Goal: Task Accomplishment & Management: Manage account settings

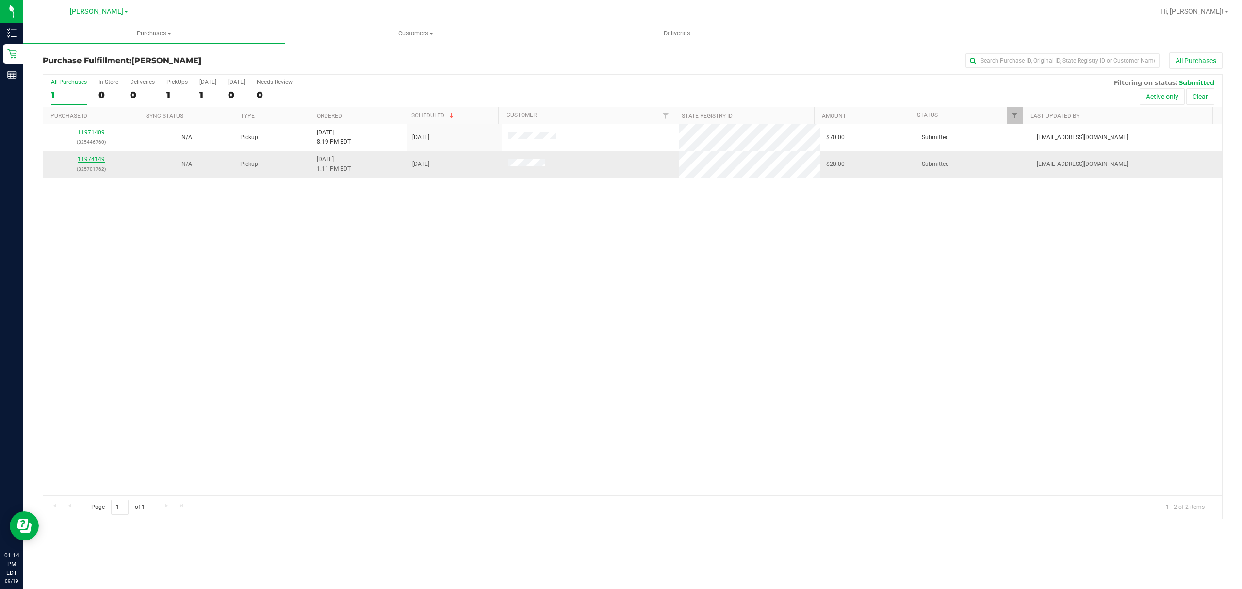
click at [83, 160] on link "11974149" at bounding box center [91, 159] width 27 height 7
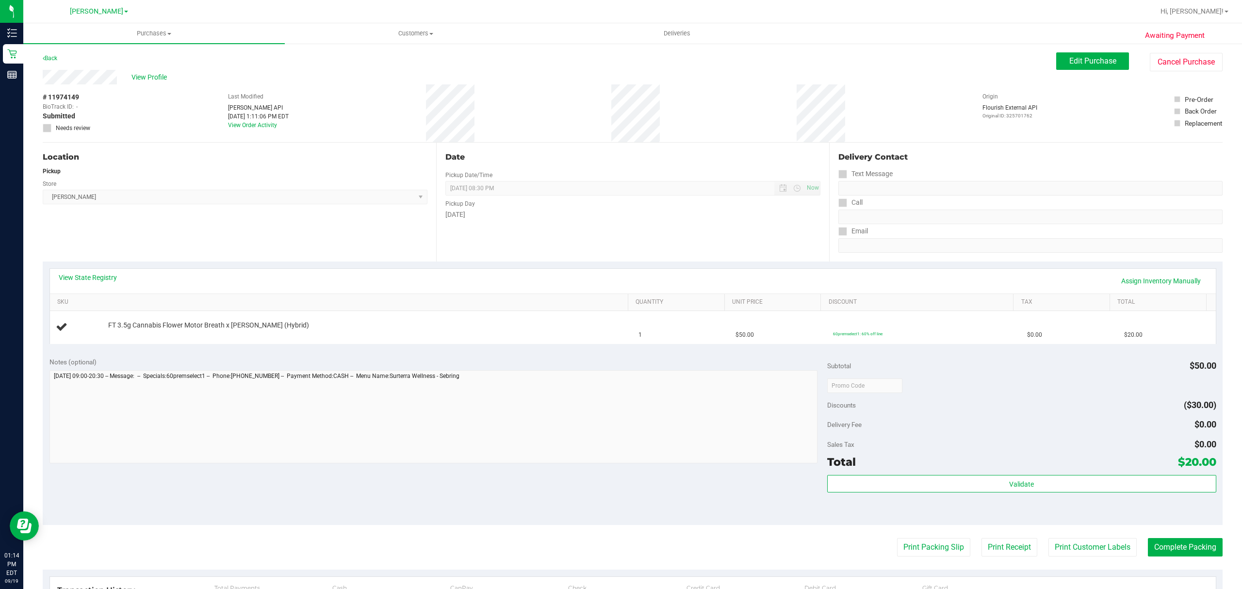
click at [239, 311] on th "SKU" at bounding box center [339, 302] width 578 height 17
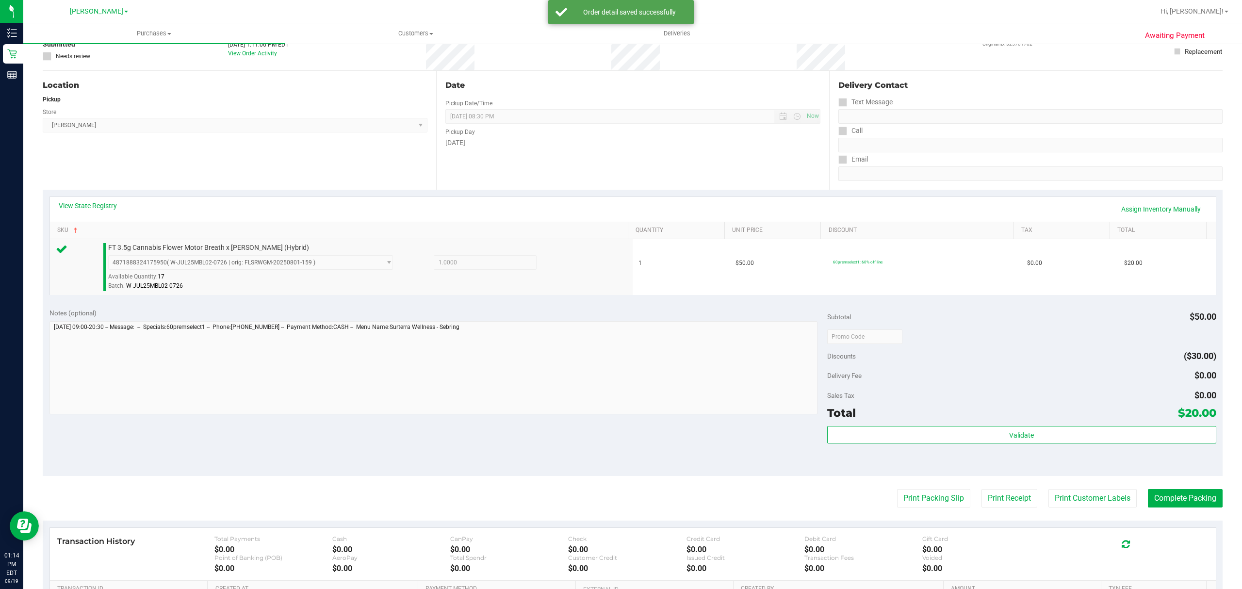
scroll to position [194, 0]
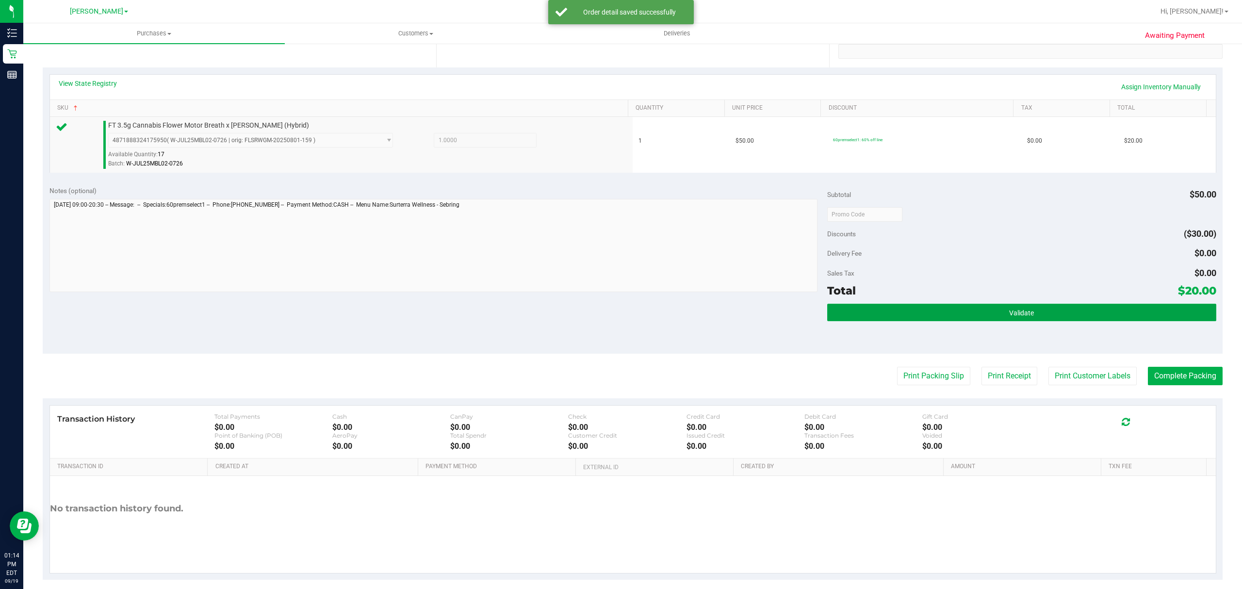
click at [938, 320] on button "Validate" at bounding box center [1021, 312] width 389 height 17
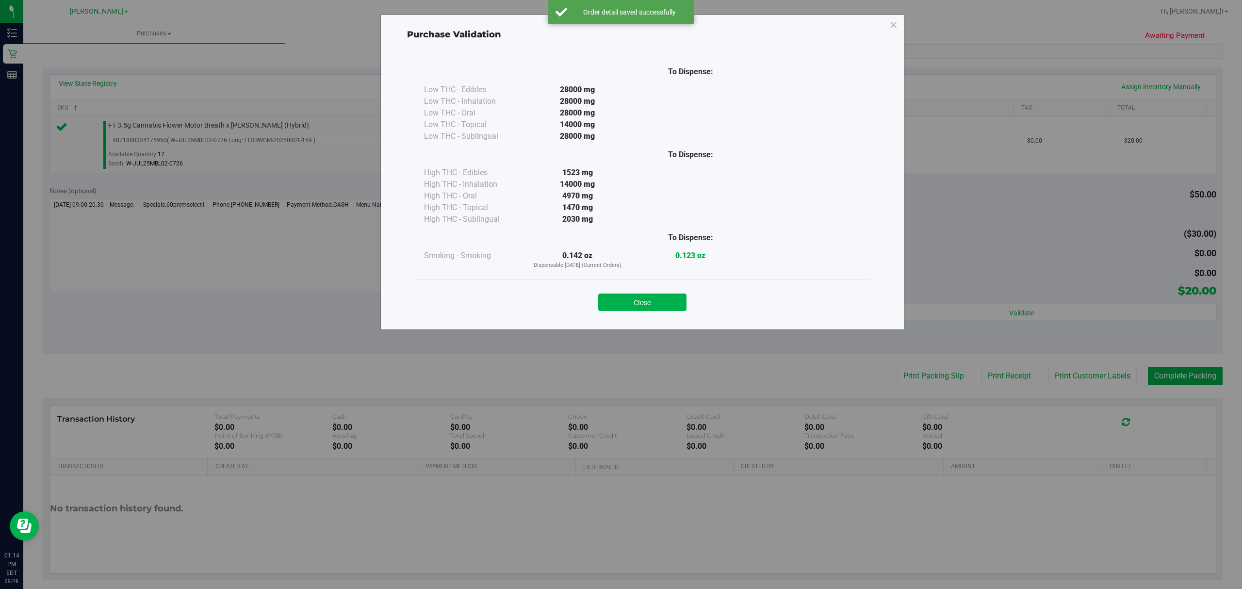
click at [934, 363] on div "Purchase Validation To Dispense: Low THC - Edibles 28000 mg" at bounding box center [625, 294] width 1250 height 589
click at [668, 299] on button "Close" at bounding box center [642, 302] width 88 height 17
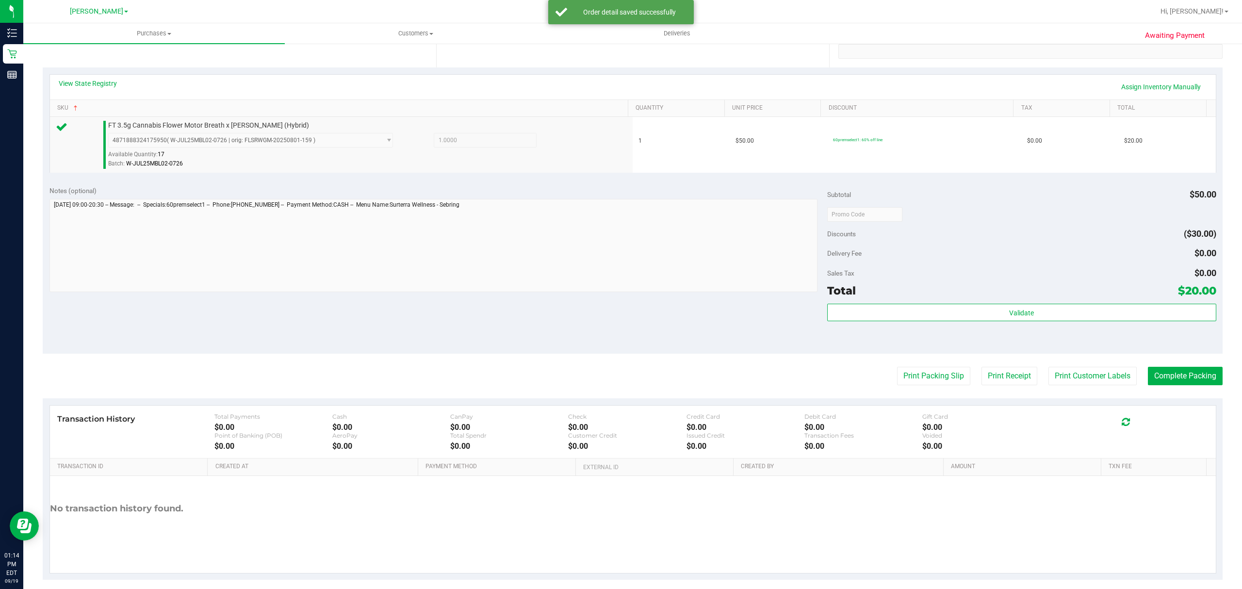
click at [936, 365] on purchase-details "Back Edit Purchase Cancel Purchase View Profile # 11974149 BioTrack ID: - Submi…" at bounding box center [633, 219] width 1180 height 722
click at [936, 373] on button "Print Packing Slip" at bounding box center [933, 376] width 73 height 18
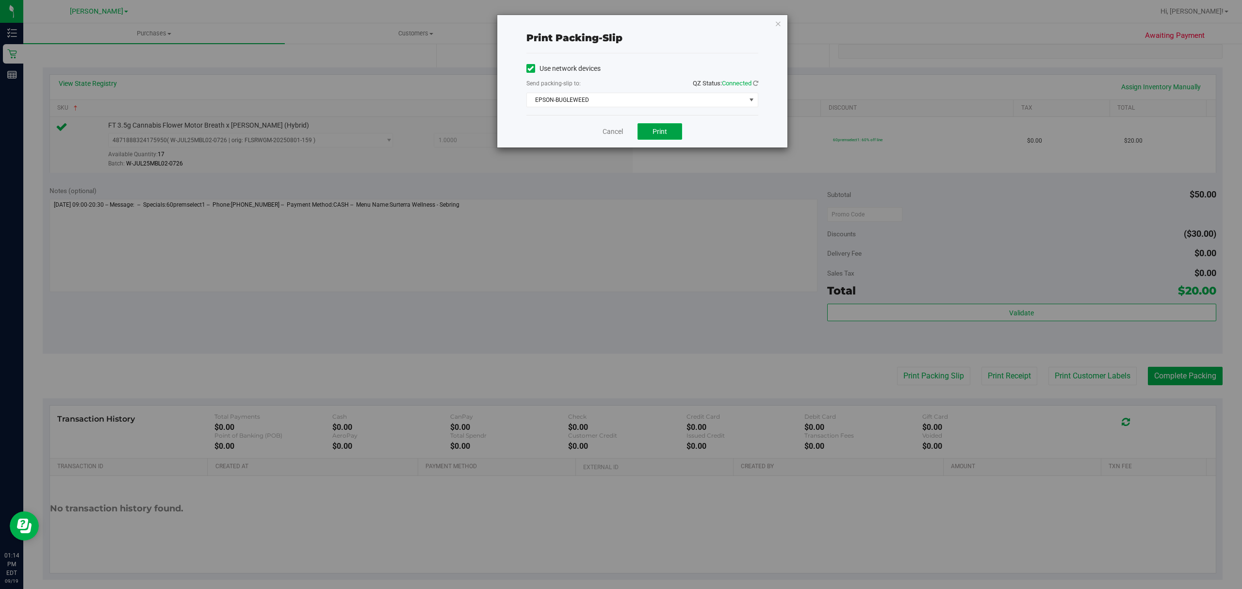
click at [645, 129] on button "Print" at bounding box center [660, 131] width 45 height 16
click at [612, 130] on link "Cancel" at bounding box center [613, 132] width 20 height 10
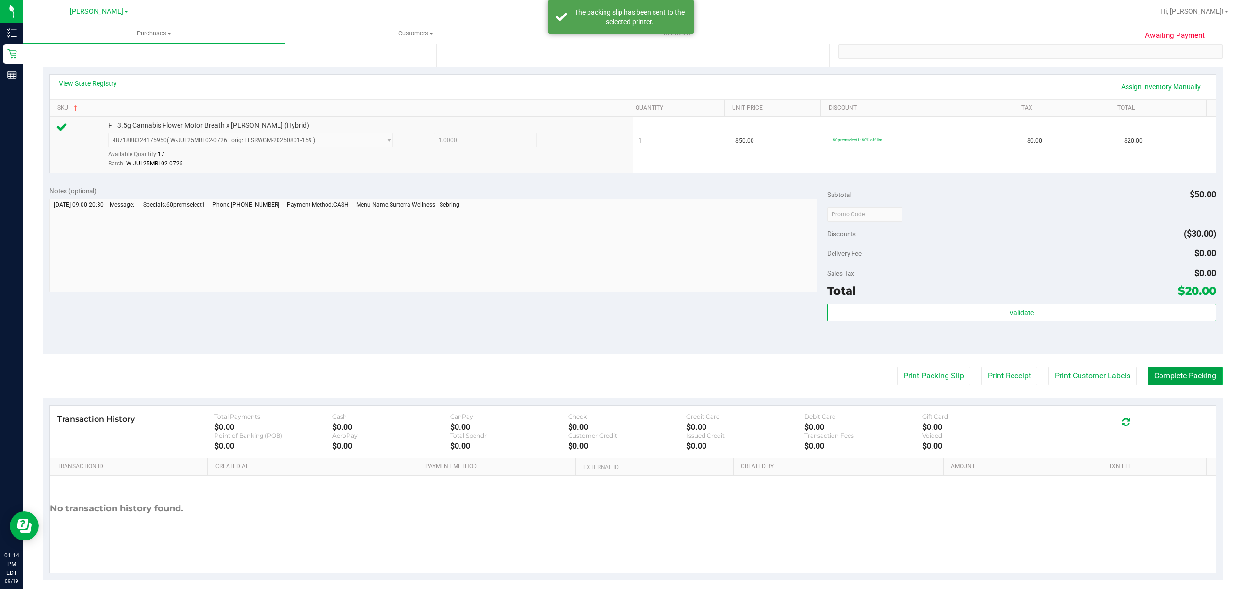
click at [1155, 373] on button "Complete Packing" at bounding box center [1185, 376] width 75 height 18
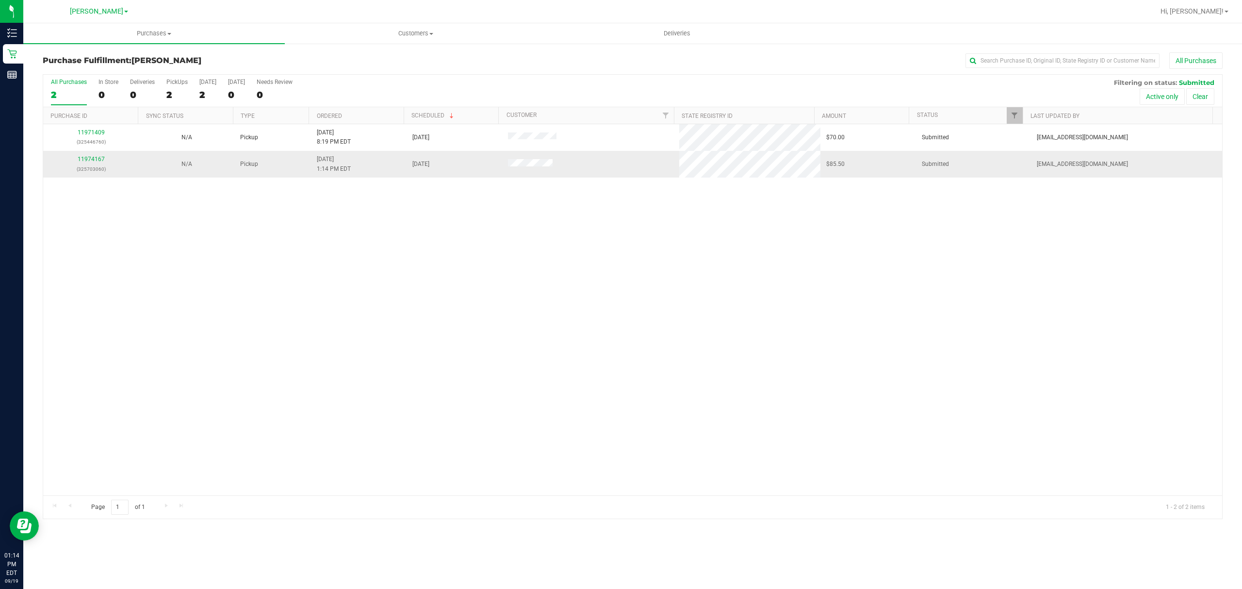
click at [109, 174] on p "(325703060)" at bounding box center [91, 169] width 84 height 9
click at [102, 161] on link "11974167" at bounding box center [91, 159] width 27 height 7
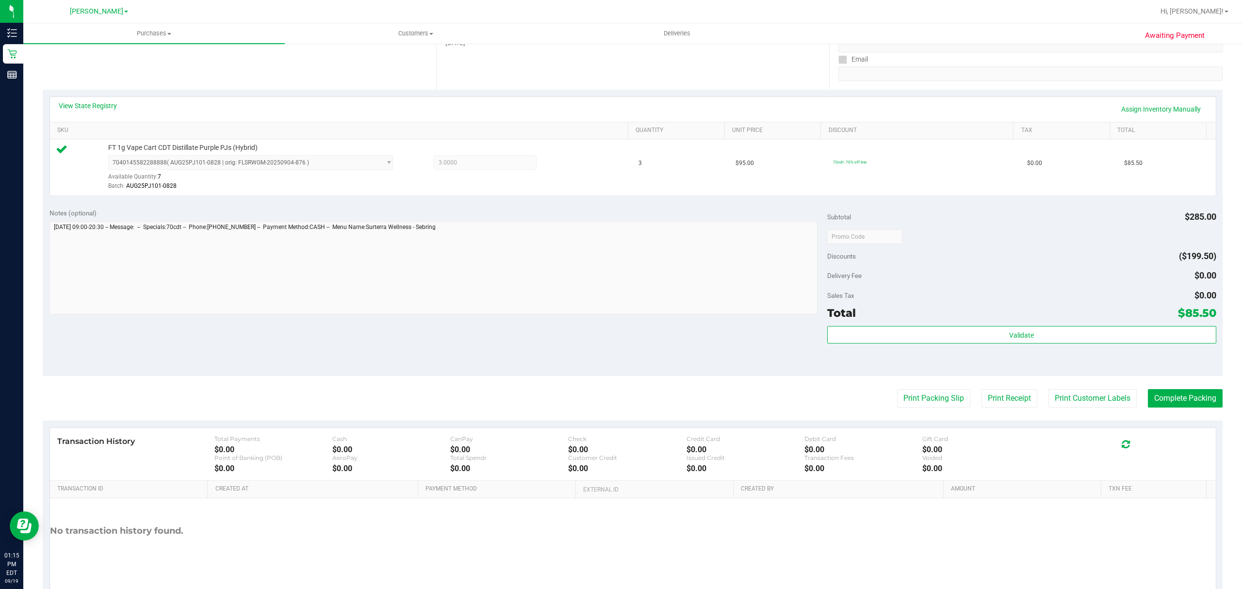
scroll to position [206, 0]
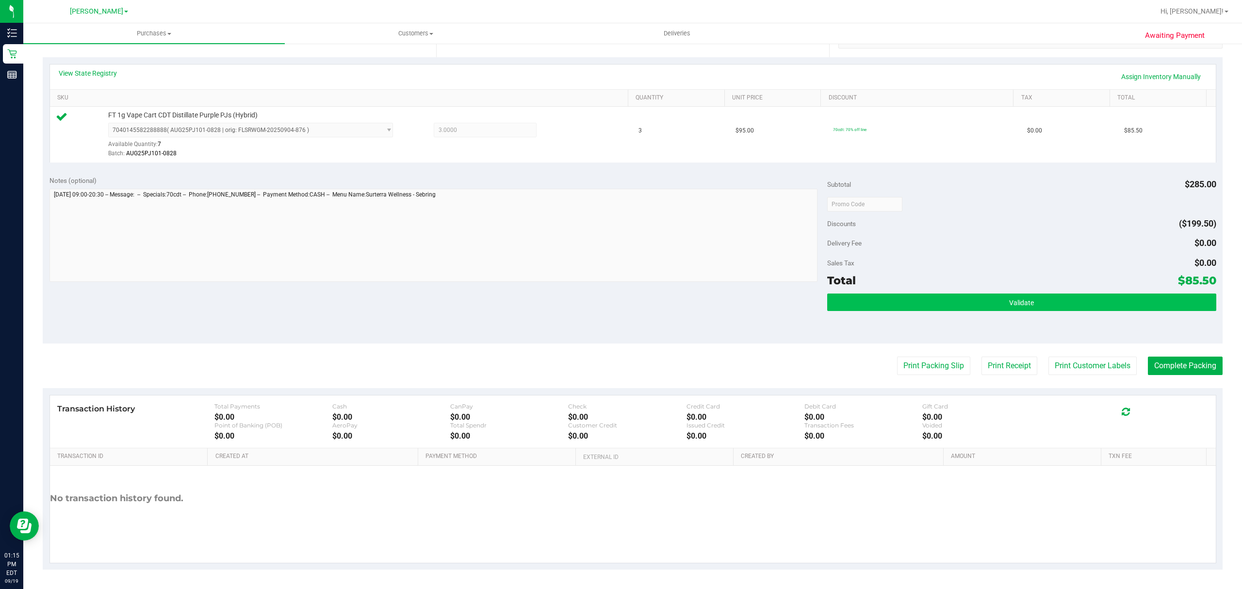
click at [932, 307] on button "Validate" at bounding box center [1021, 302] width 389 height 17
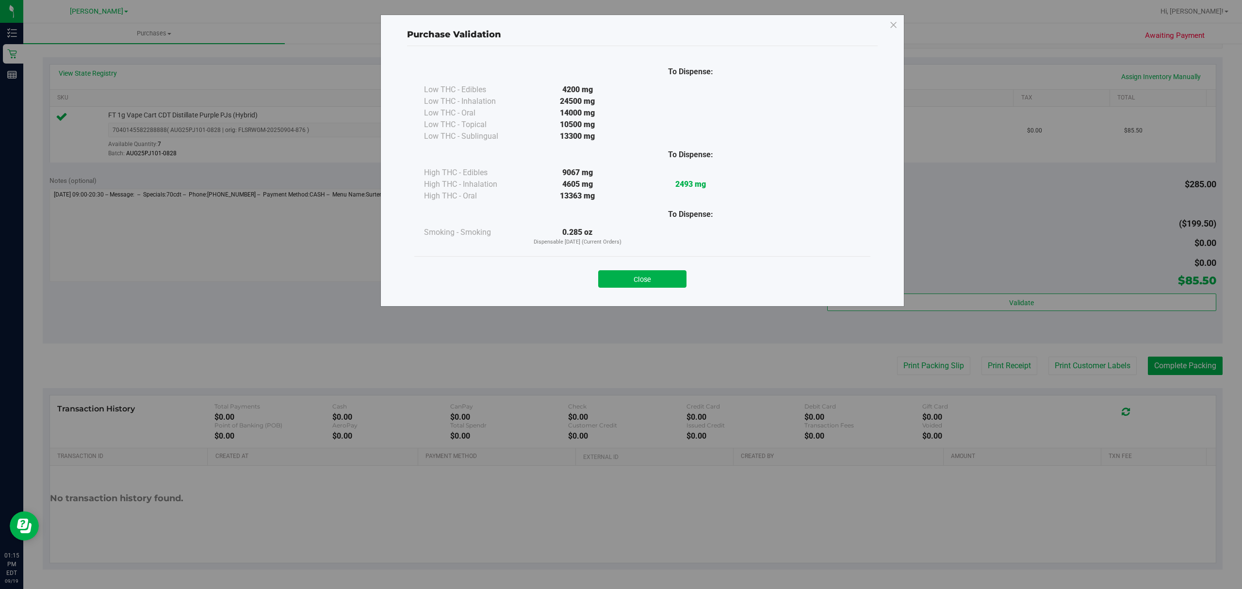
click at [915, 376] on div "Purchase Validation To Dispense: Low THC - Edibles 4200 mg" at bounding box center [625, 294] width 1250 height 589
click at [650, 274] on button "Close" at bounding box center [642, 278] width 88 height 17
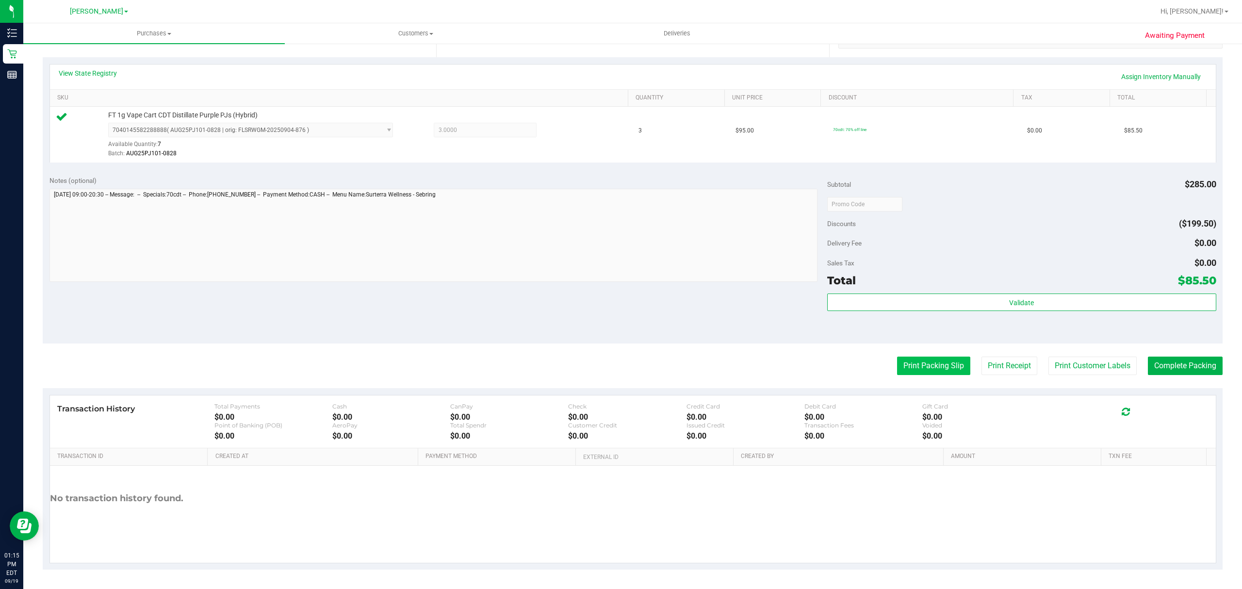
click at [920, 366] on button "Print Packing Slip" at bounding box center [933, 366] width 73 height 18
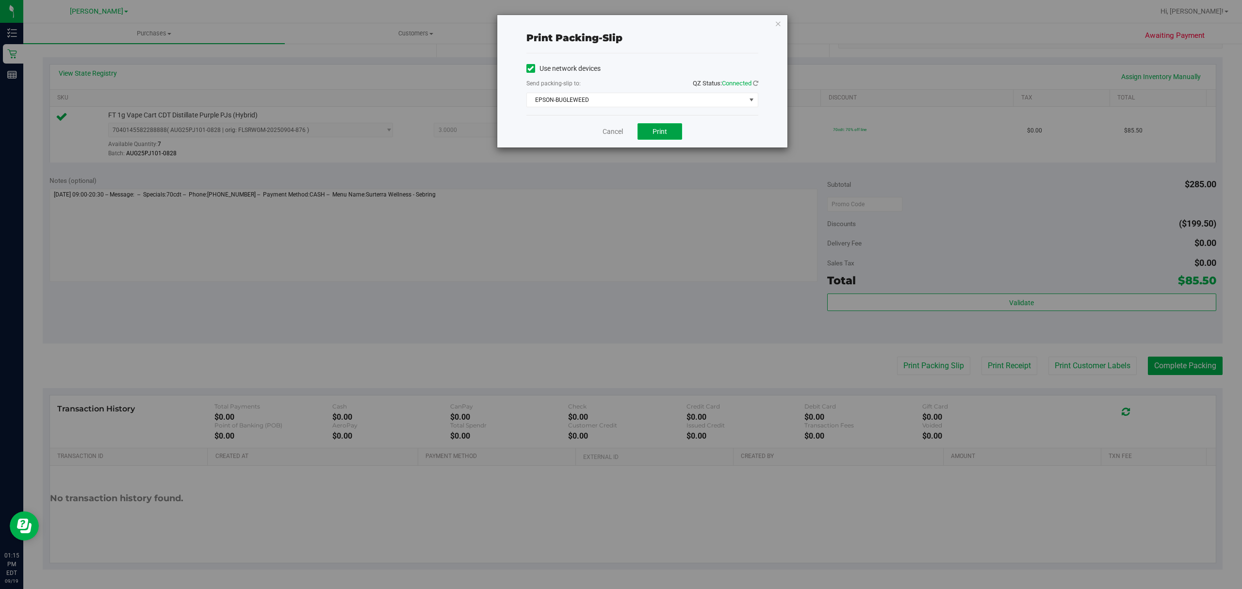
click at [659, 132] on span "Print" at bounding box center [660, 132] width 15 height 8
click at [616, 132] on link "Cancel" at bounding box center [613, 132] width 20 height 10
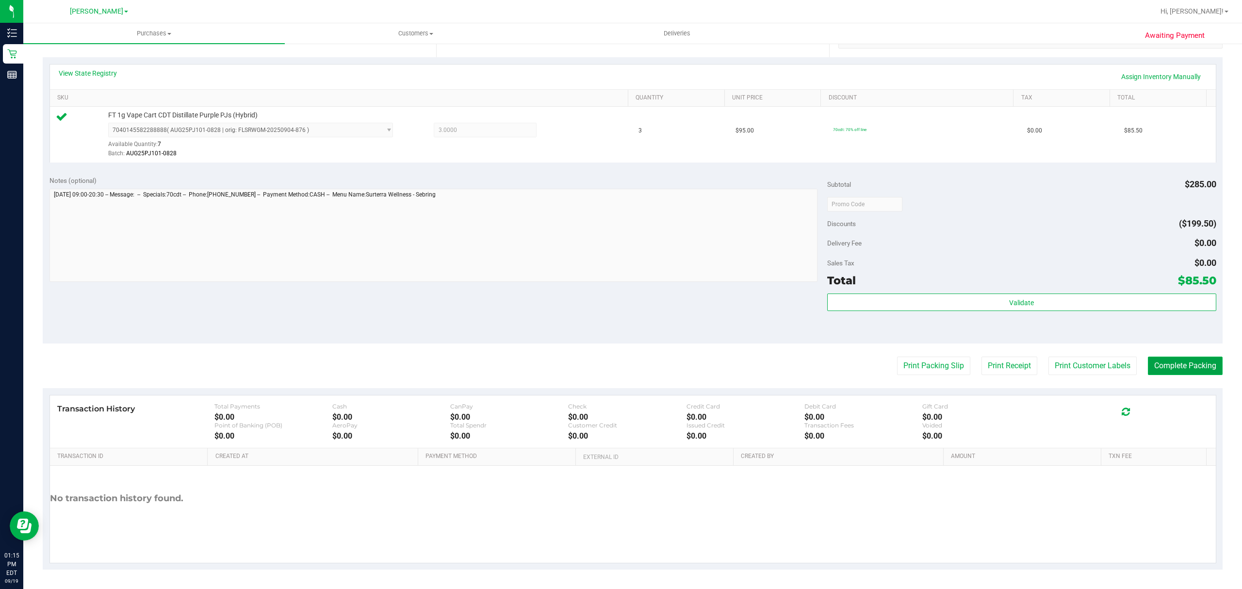
click at [1178, 369] on button "Complete Packing" at bounding box center [1185, 366] width 75 height 18
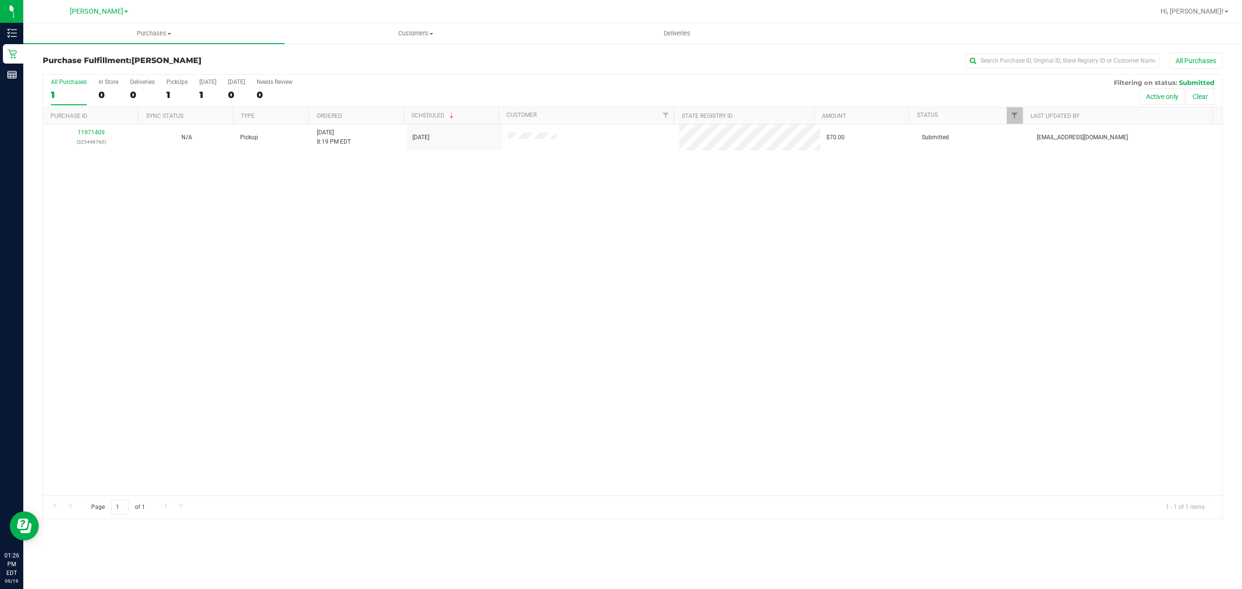
click at [1004, 216] on div "11971409 (325446760) N/A Pickup [DATE] 8:19 PM EDT 9/19/2025 $70.00 Submitted […" at bounding box center [632, 309] width 1179 height 371
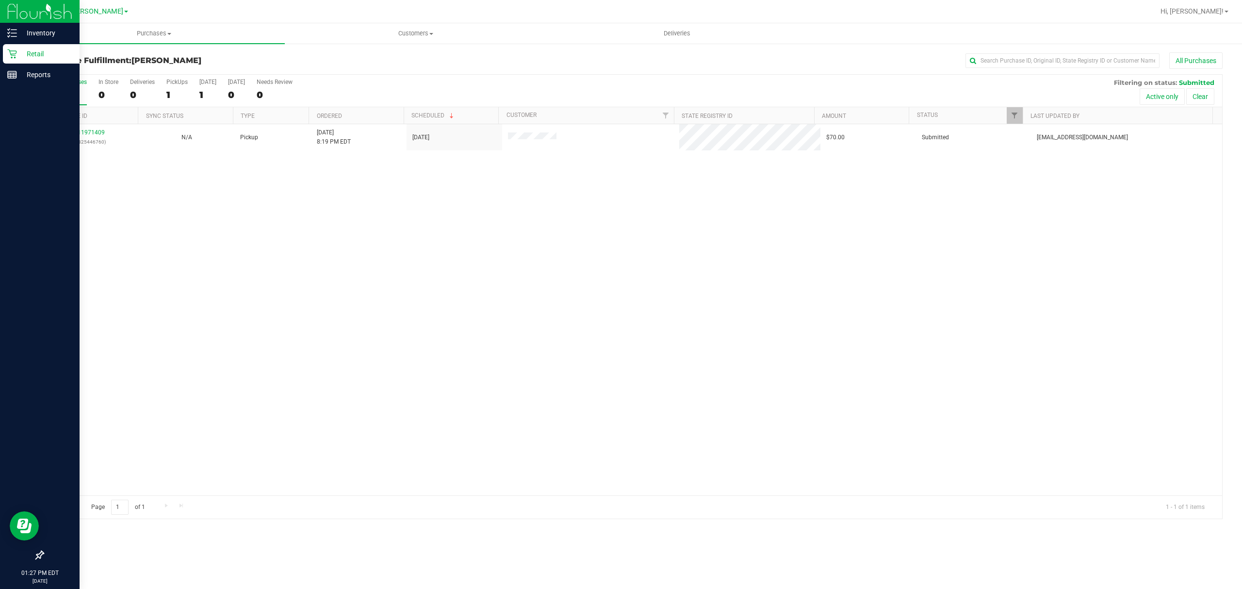
click at [0, 55] on link "Retail" at bounding box center [40, 54] width 80 height 21
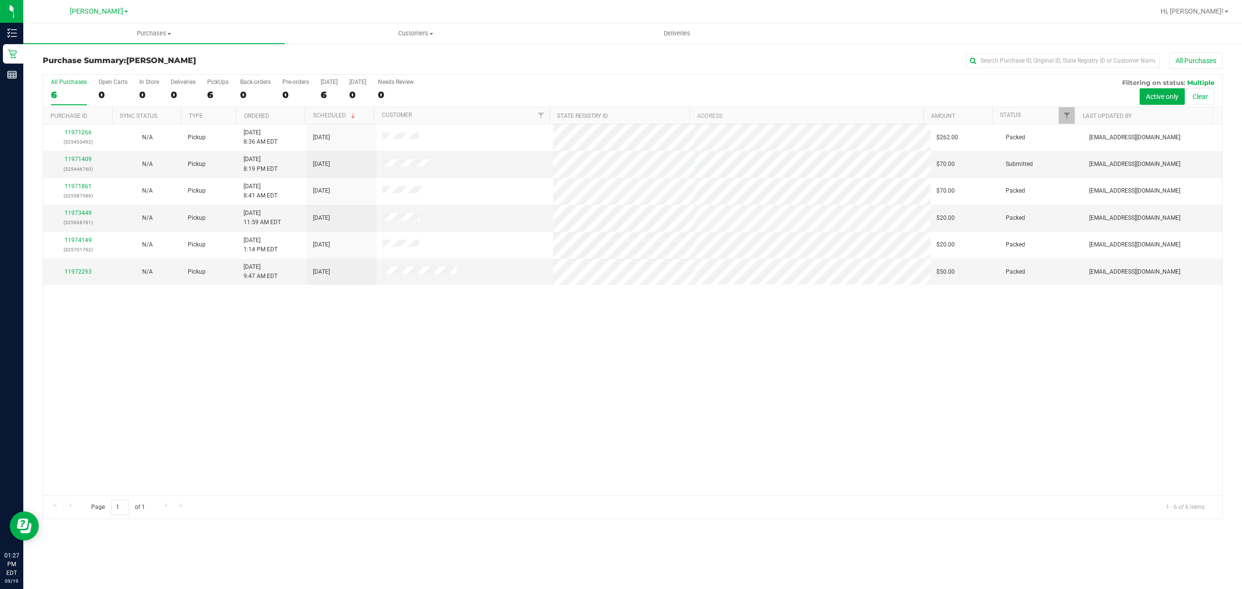
click at [905, 294] on div "11971266 (325453492) N/A Pickup [DATE] 8:36 AM EDT 9/19/2025 $262.00 Packed [EM…" at bounding box center [632, 309] width 1179 height 371
click at [445, 109] on th "Customer" at bounding box center [462, 115] width 176 height 17
